Goal: Information Seeking & Learning: Learn about a topic

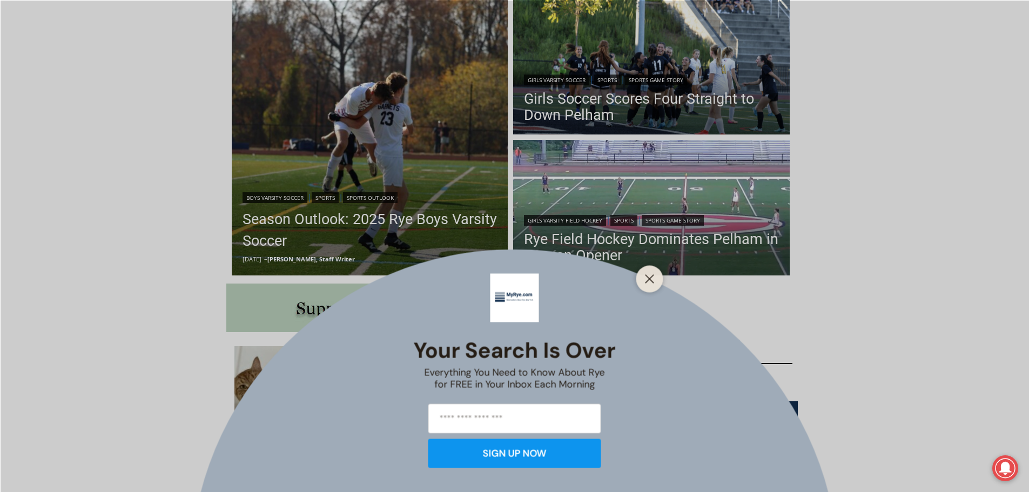
scroll to position [216, 0]
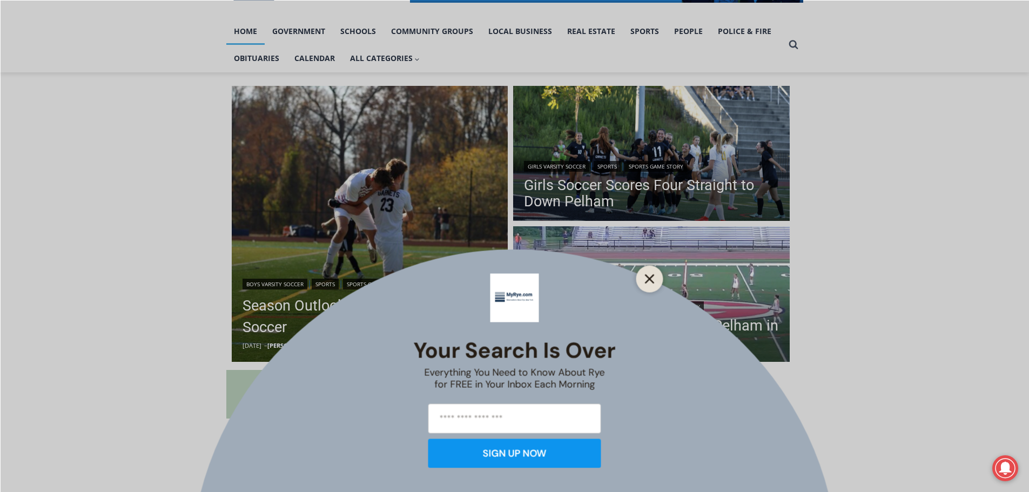
click at [653, 283] on line "Close" at bounding box center [650, 279] width 8 height 8
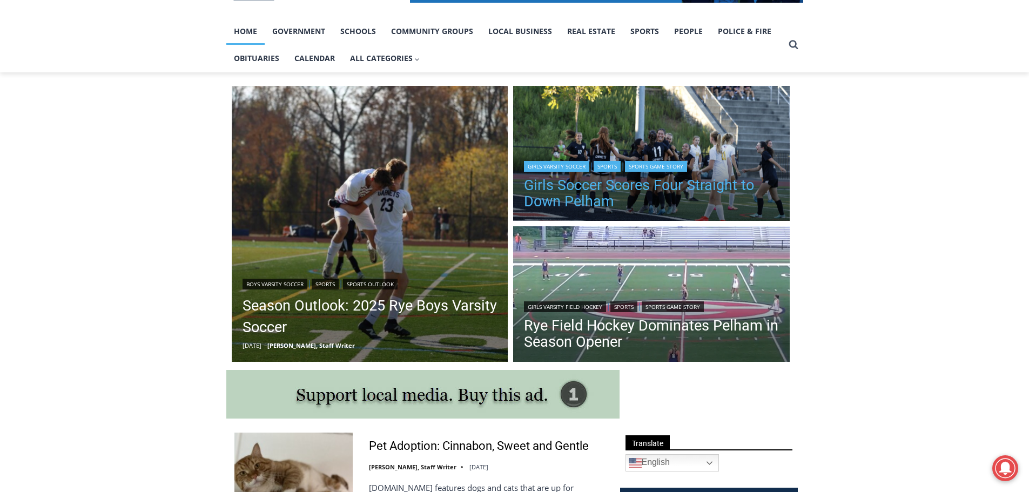
click at [627, 192] on link "Girls Soccer Scores Four Straight to Down Pelham" at bounding box center [651, 193] width 255 height 32
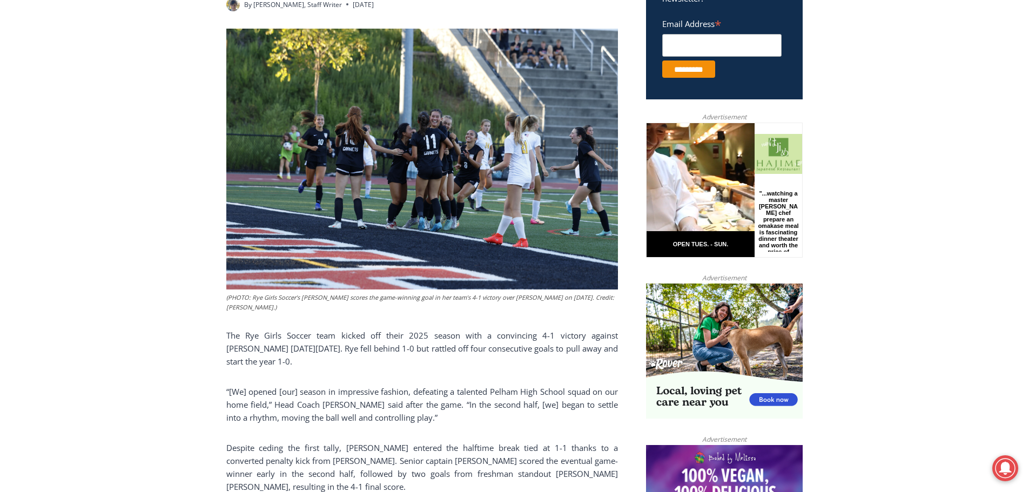
scroll to position [270, 0]
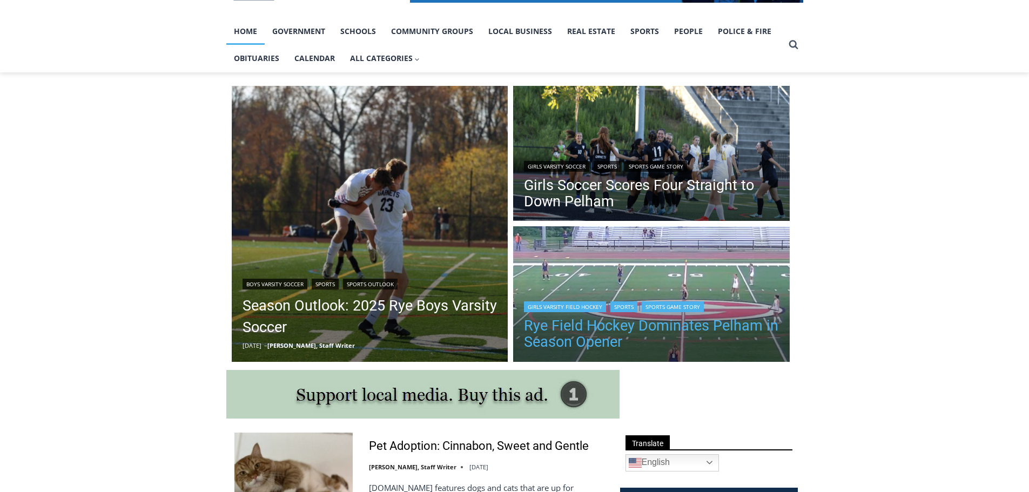
click at [655, 338] on link "Rye Field Hockey Dominates Pelham in Season Opener" at bounding box center [651, 334] width 255 height 32
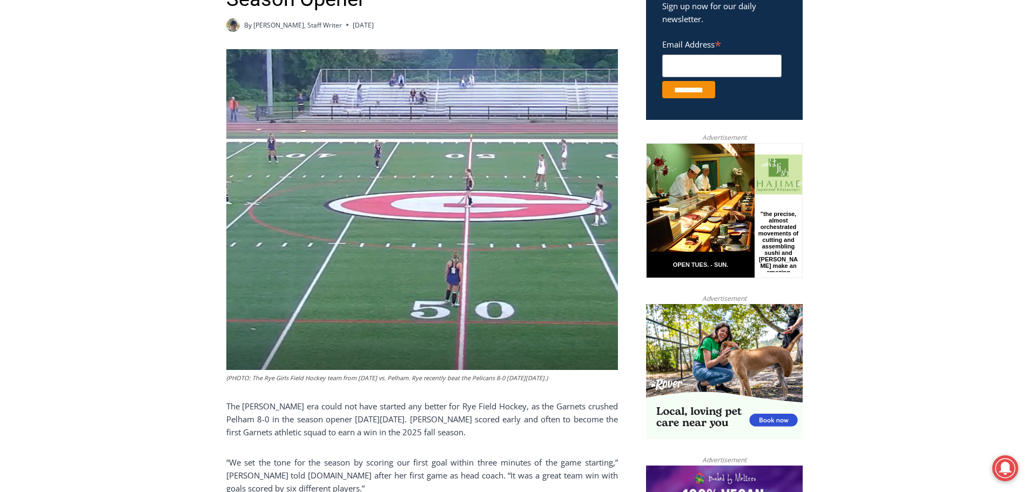
scroll to position [575, 0]
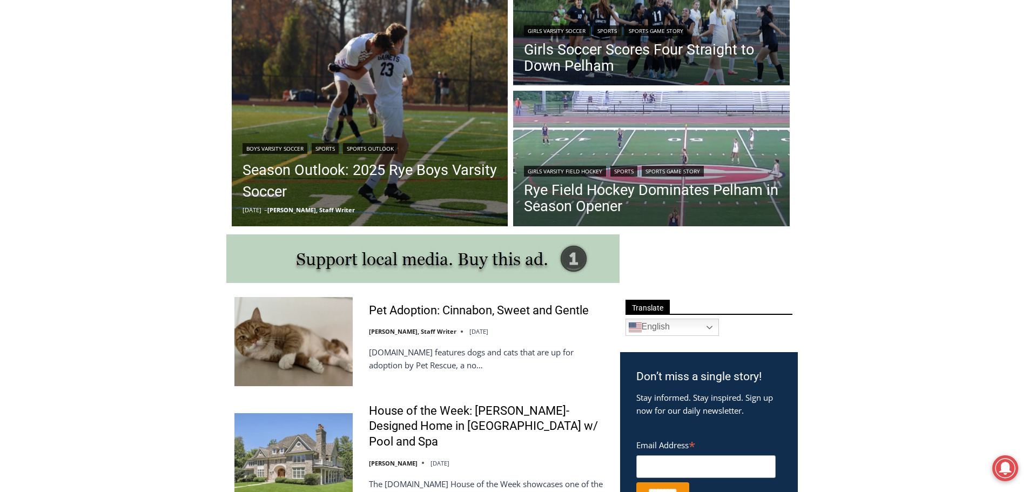
scroll to position [162, 0]
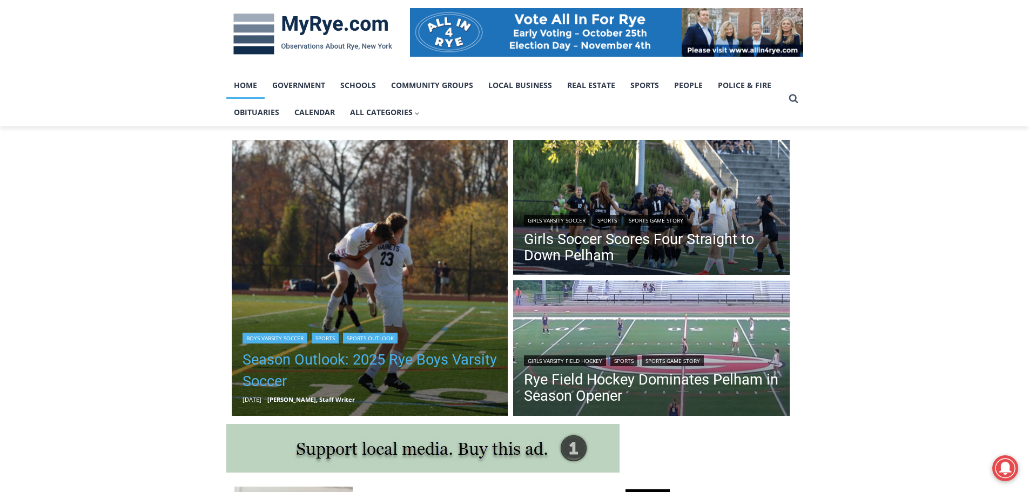
click at [348, 359] on link "Season Outlook: 2025 Rye Boys Varsity Soccer" at bounding box center [370, 370] width 255 height 43
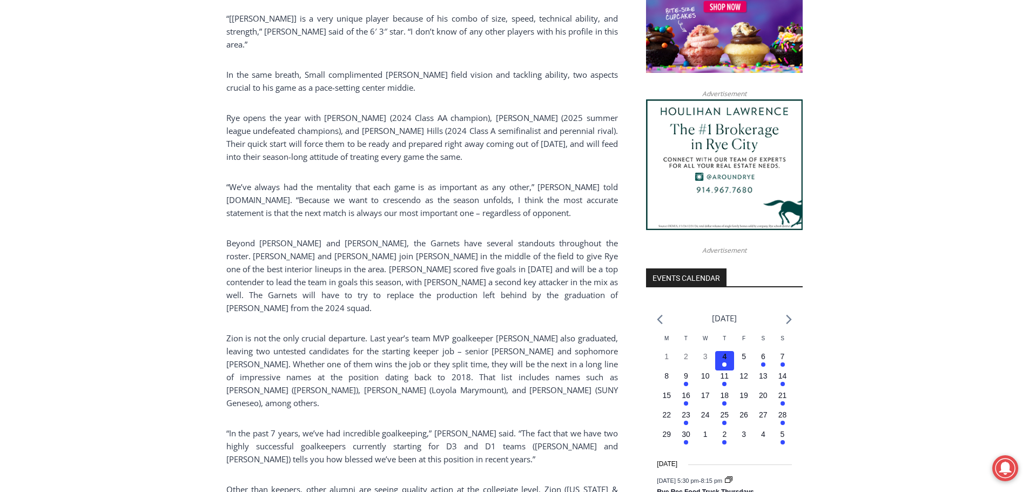
scroll to position [1005, 0]
